Goal: Book appointment/travel/reservation

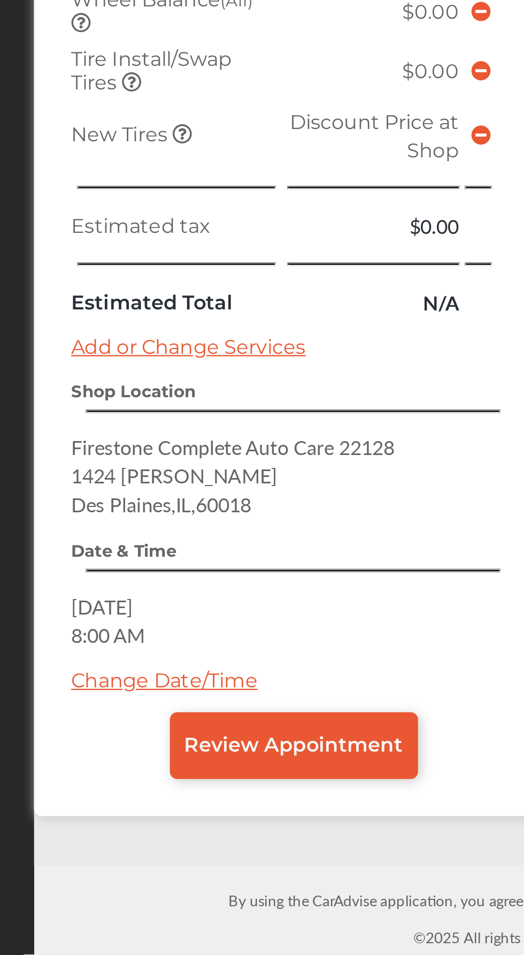
scroll to position [274, 0]
click at [186, 836] on link "Change Date/Time" at bounding box center [179, 836] width 81 height 10
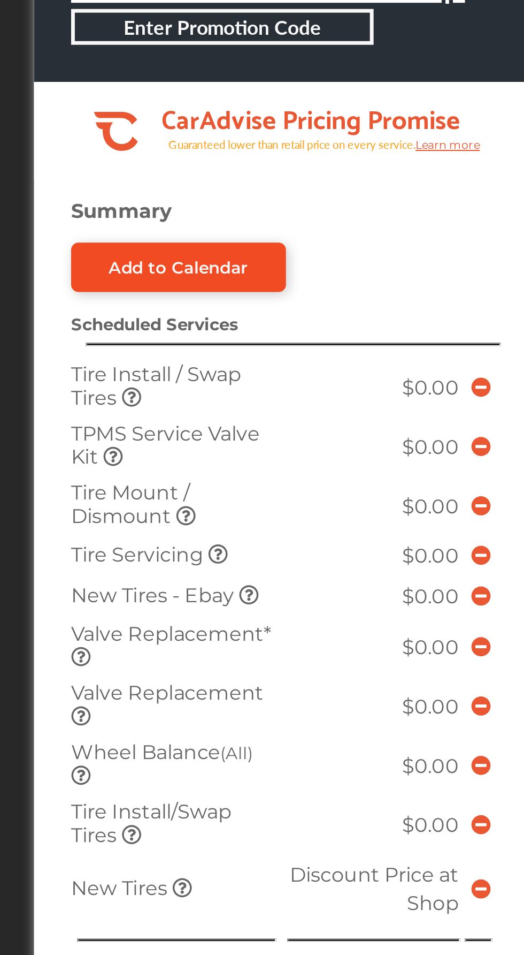
click at [204, 653] on div "Add to Calendar" at bounding box center [185, 657] width 60 height 9
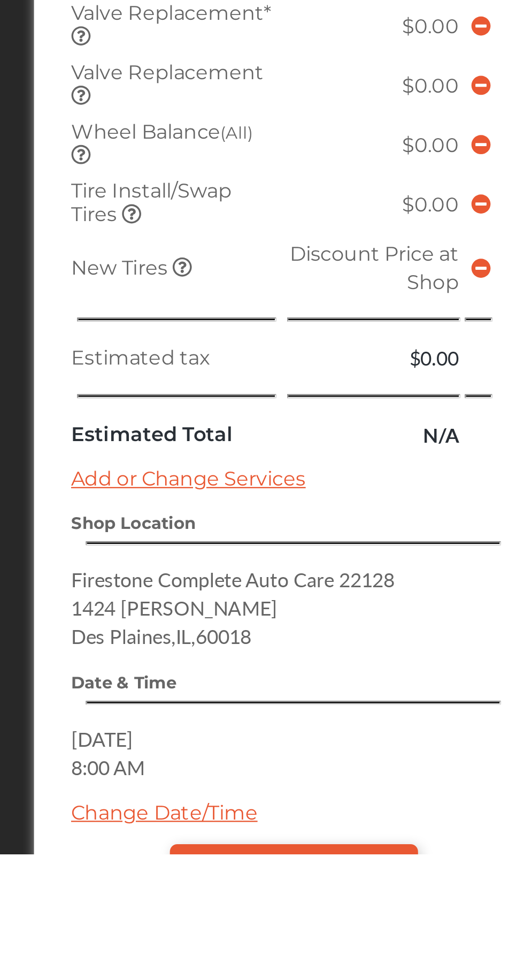
scroll to position [340, 0]
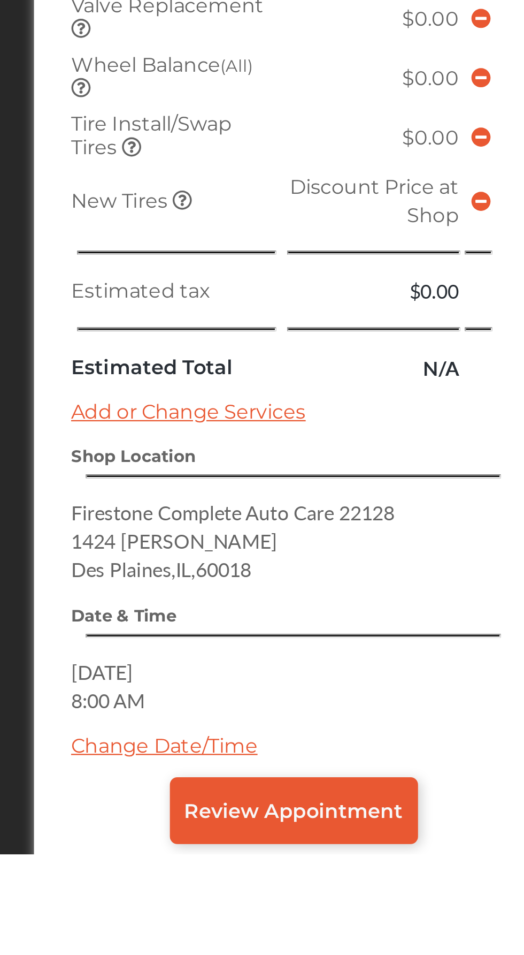
click at [165, 882] on span "[DATE]" at bounding box center [152, 875] width 27 height 12
click at [184, 913] on link "Change Date/Time" at bounding box center [179, 908] width 81 height 10
click at [190, 913] on link "Change Date/Time" at bounding box center [179, 908] width 81 height 10
click at [165, 882] on span "[DATE]" at bounding box center [152, 875] width 27 height 12
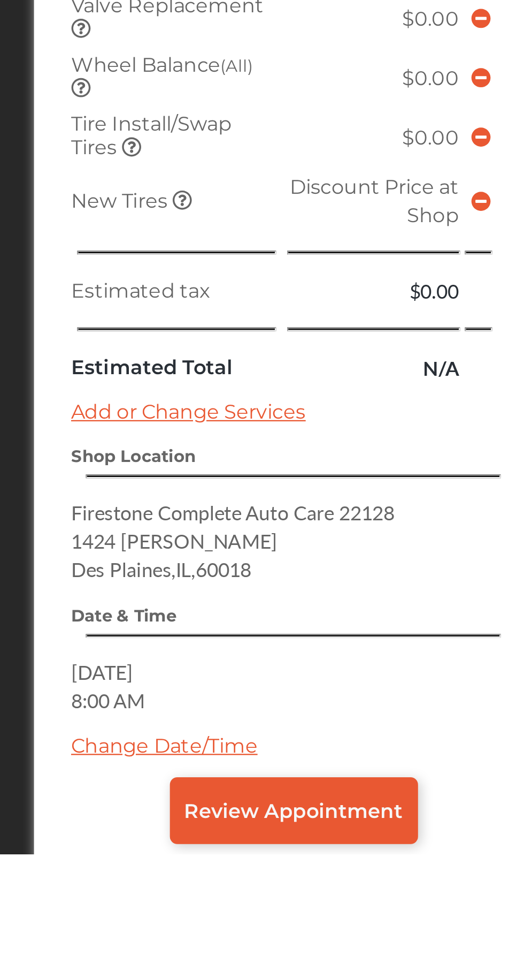
click at [192, 913] on link "Change Date/Time" at bounding box center [179, 908] width 81 height 10
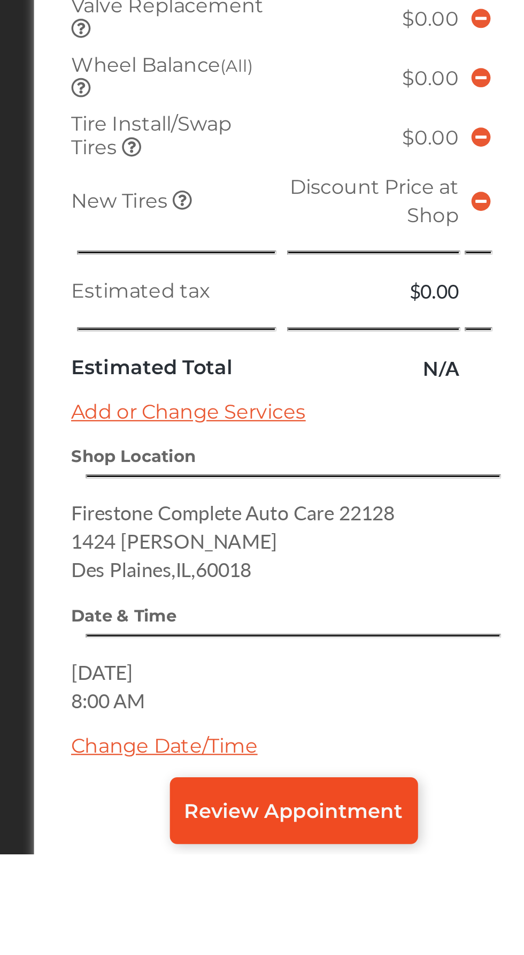
click at [232, 941] on span "Review Appointment" at bounding box center [235, 936] width 95 height 10
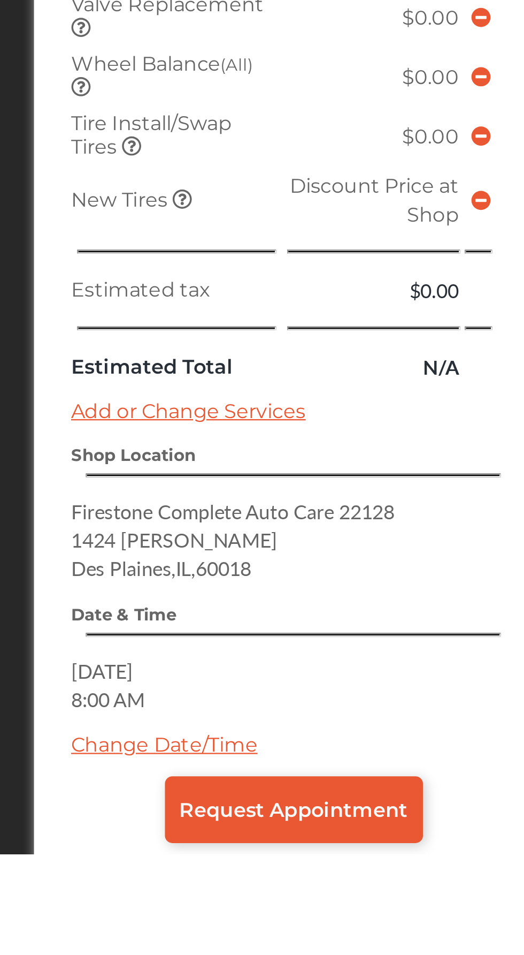
scroll to position [228, 0]
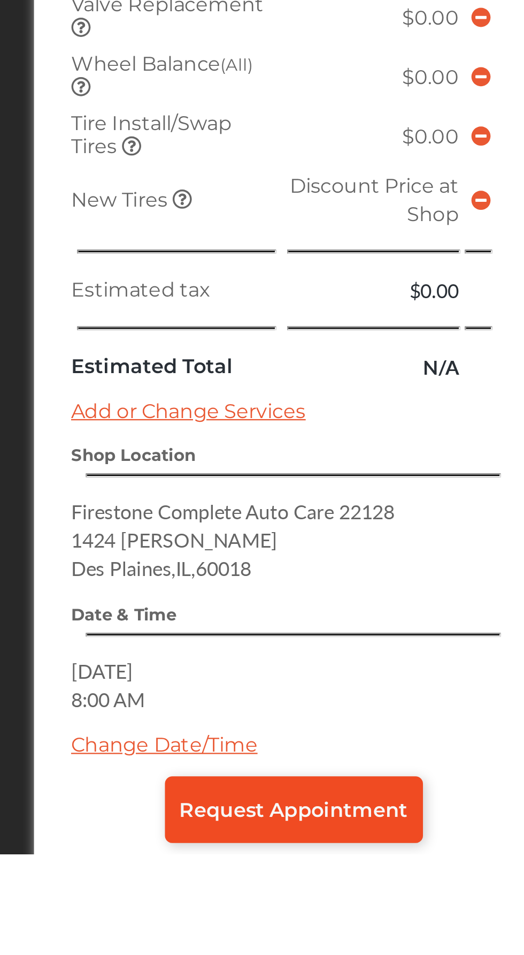
click at [210, 941] on span "Request Appointment" at bounding box center [235, 935] width 99 height 10
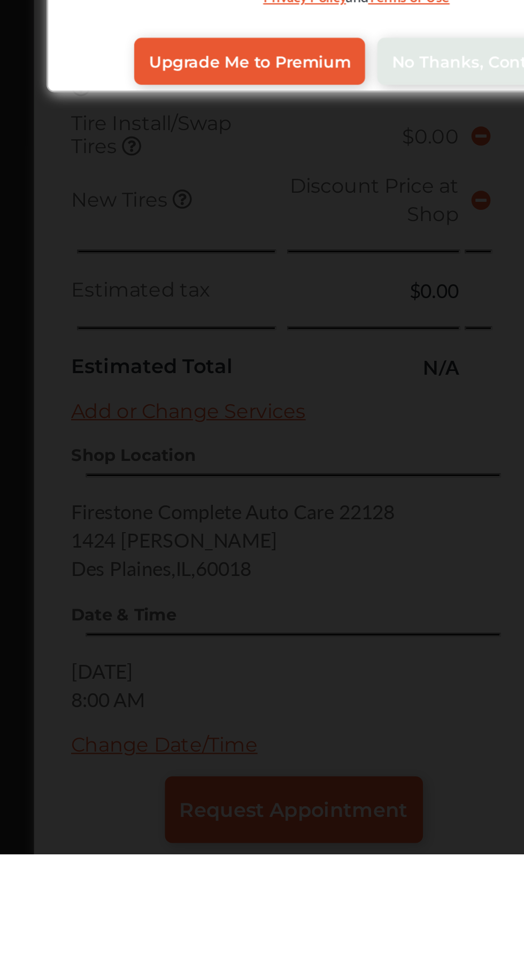
click at [327, 779] on div "Upgrade Your Account By upgrading you'll receive: PREMIUM Everything in Basic A…" at bounding box center [262, 477] width 524 height 955
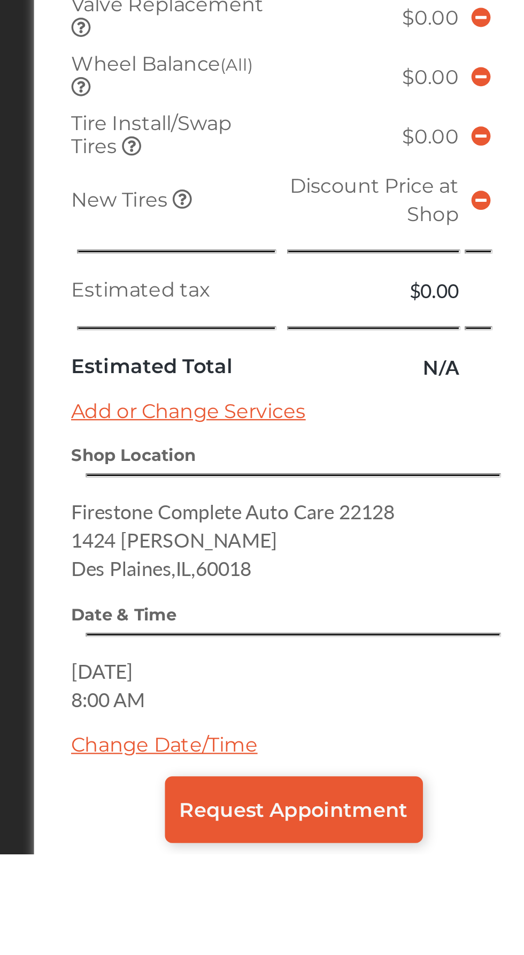
click at [184, 912] on link "Change Date/Time" at bounding box center [179, 907] width 81 height 10
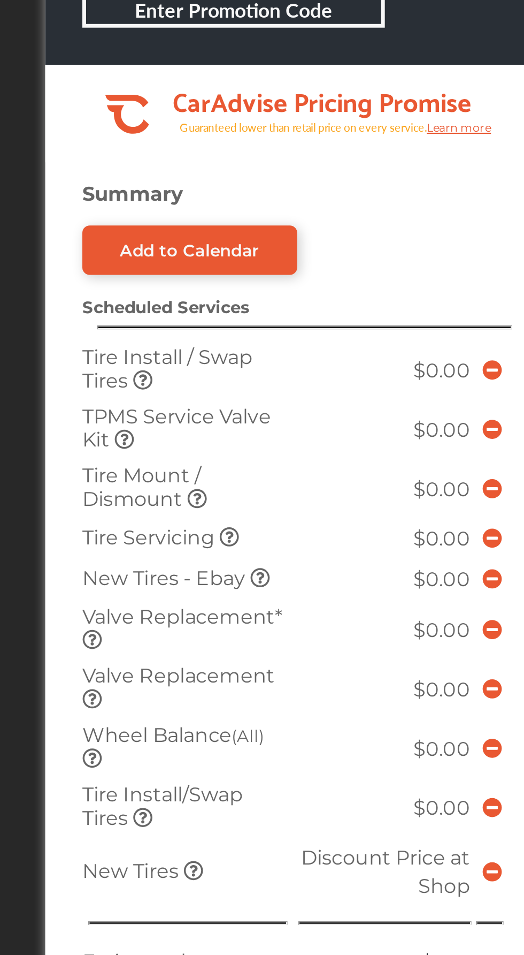
scroll to position [255, 0]
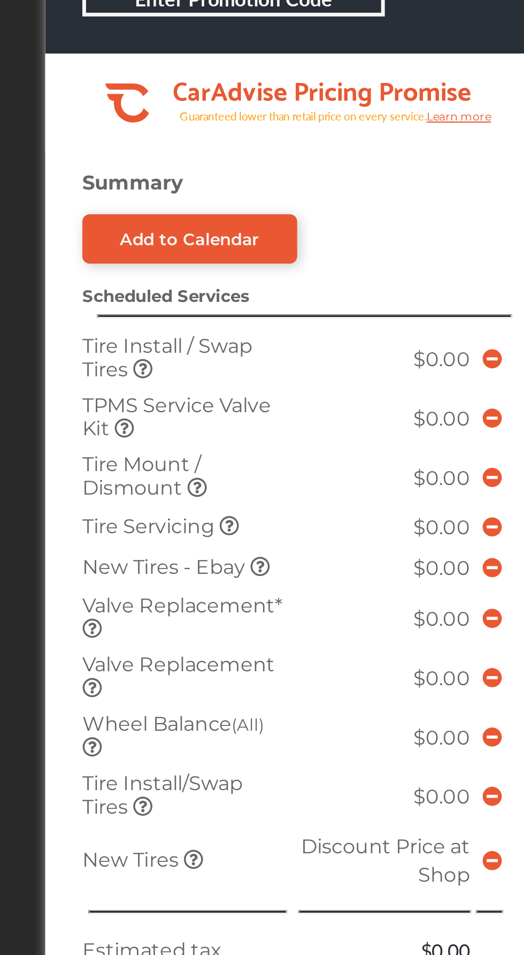
click at [204, 544] on span "New Tires - Ebay" at bounding box center [175, 544] width 73 height 10
click at [180, 546] on span "New Tires - Ebay" at bounding box center [175, 544] width 73 height 10
click at [180, 548] on td "New Tires - Ebay" at bounding box center [183, 544] width 94 height 18
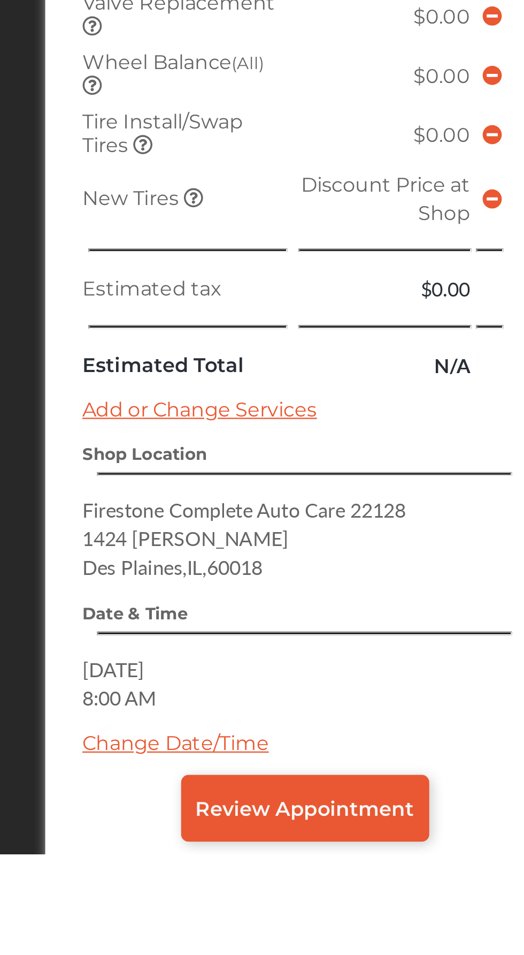
click at [166, 912] on link "Change Date/Time" at bounding box center [179, 907] width 81 height 10
click at [179, 912] on link "Change Date/Time" at bounding box center [179, 907] width 81 height 10
click at [165, 879] on span "[DATE]" at bounding box center [152, 874] width 27 height 12
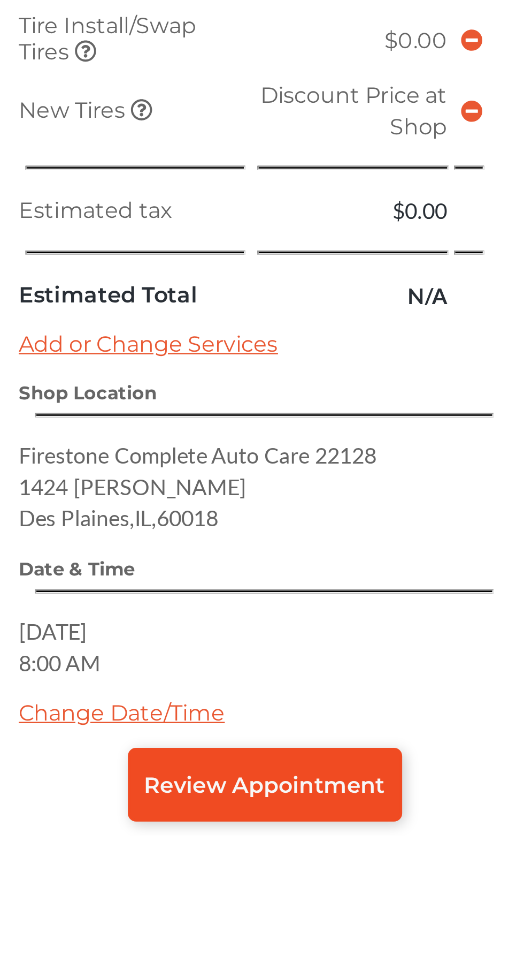
click at [241, 940] on span "Review Appointment" at bounding box center [235, 935] width 95 height 10
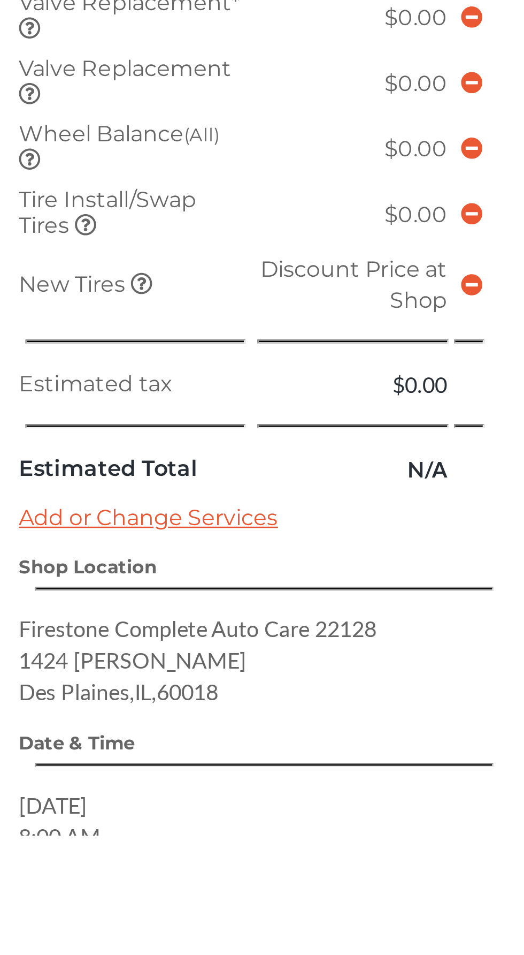
scroll to position [213, 0]
